Goal: Task Accomplishment & Management: Use online tool/utility

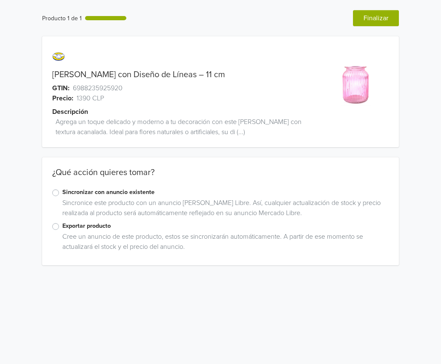
click at [62, 228] on label "Exportar producto" at bounding box center [225, 225] width 327 height 9
click at [0, 0] on input "Exportar producto" at bounding box center [0, 0] width 0 height 0
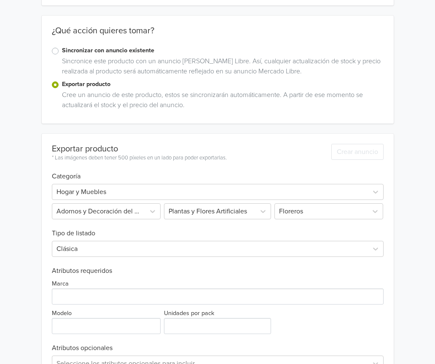
scroll to position [169, 0]
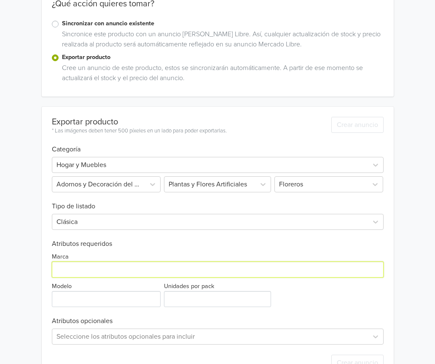
click at [120, 266] on input "Marca" at bounding box center [218, 269] width 332 height 16
type input "Generica"
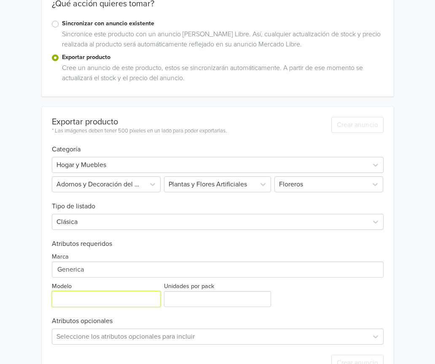
click at [115, 293] on input "Modelo" at bounding box center [106, 299] width 109 height 16
type input "ÚNICO"
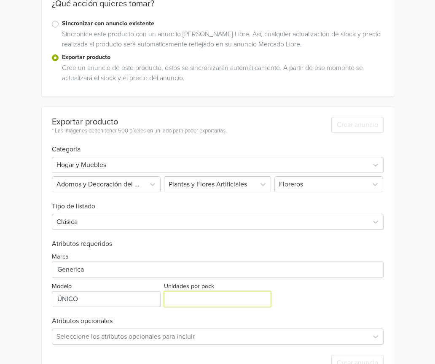
click at [187, 301] on input "Unidades por pack" at bounding box center [217, 299] width 107 height 16
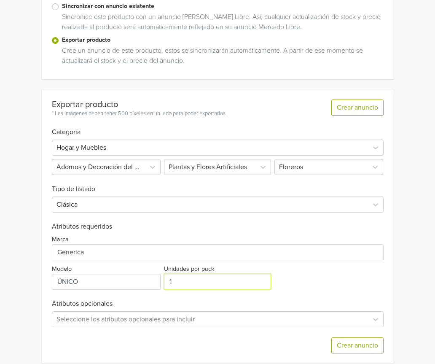
scroll to position [196, 0]
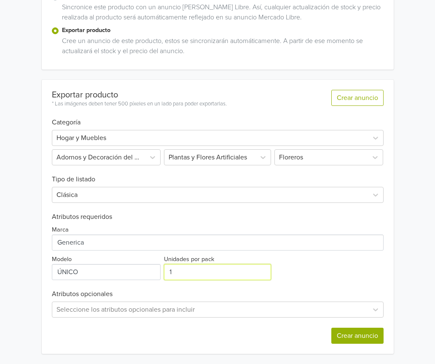
type input "1"
click at [371, 333] on button "Crear anuncio" at bounding box center [357, 336] width 52 height 16
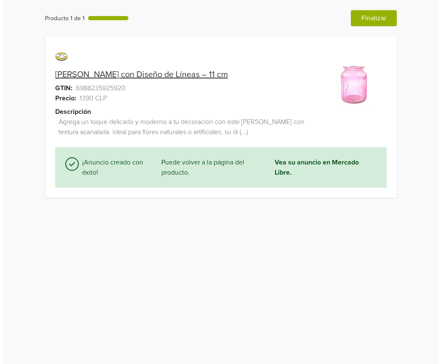
scroll to position [0, 0]
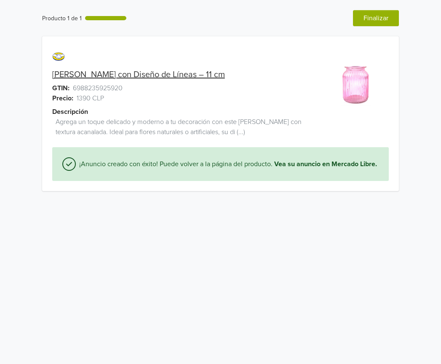
click at [281, 201] on html "Producto 1 de 1 Anterior Finalizar [PERSON_NAME] con Diseño de Líneas – 11 cm G…" at bounding box center [220, 100] width 441 height 201
click at [363, 17] on button "Finalizar" at bounding box center [376, 18] width 46 height 16
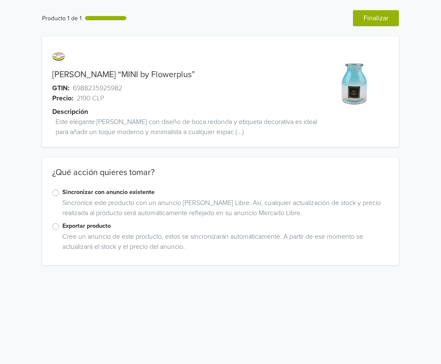
click at [62, 227] on label "Exportar producto" at bounding box center [225, 225] width 327 height 9
click at [0, 0] on input "Exportar producto" at bounding box center [0, 0] width 0 height 0
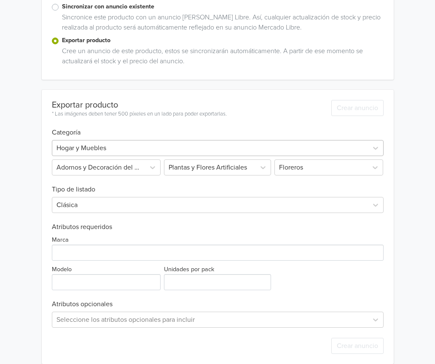
scroll to position [196, 0]
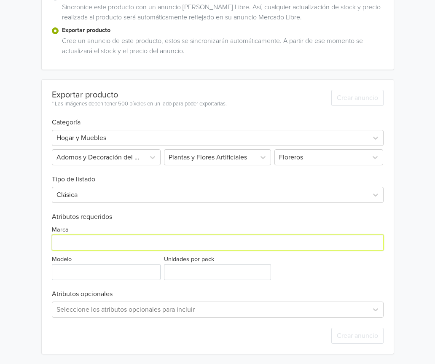
click at [115, 241] on input "Marca" at bounding box center [218, 242] width 332 height 16
type input "Generica"
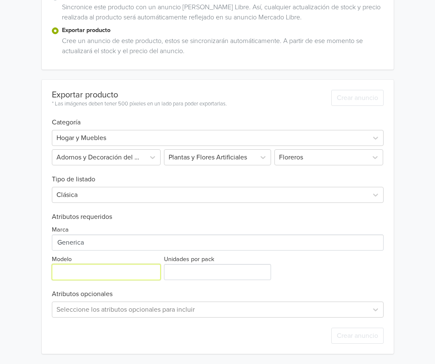
click at [121, 280] on input "Modelo" at bounding box center [106, 272] width 109 height 16
type input "ÚNICO"
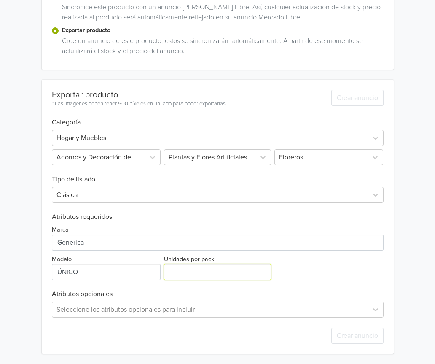
click at [195, 276] on input "Unidades por pack" at bounding box center [217, 272] width 107 height 16
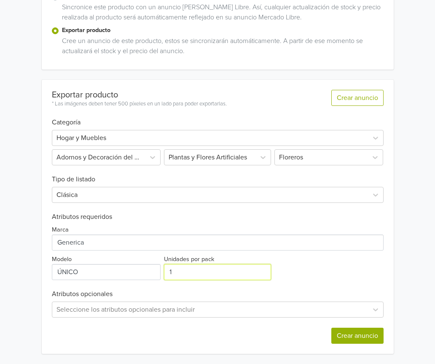
type input "1"
click at [355, 336] on button "Crear anuncio" at bounding box center [357, 336] width 52 height 16
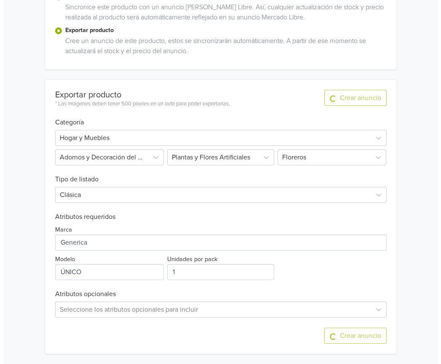
scroll to position [0, 0]
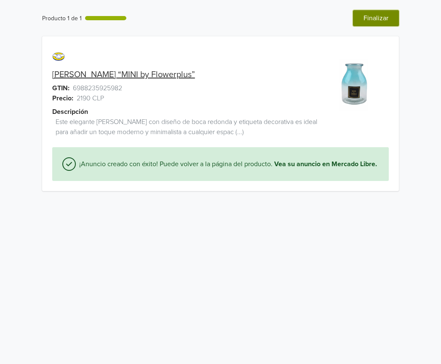
click at [368, 22] on button "Finalizar" at bounding box center [376, 18] width 46 height 16
